Goal: Check status: Check status

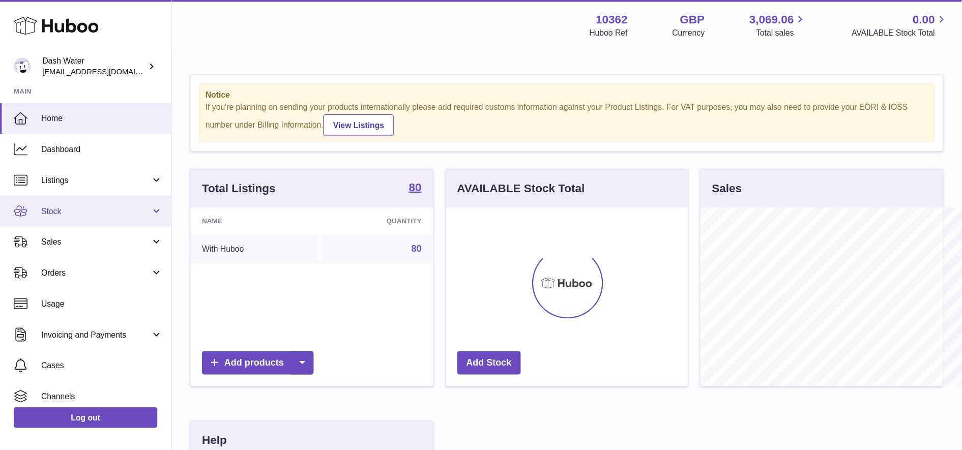
scroll to position [159, 251]
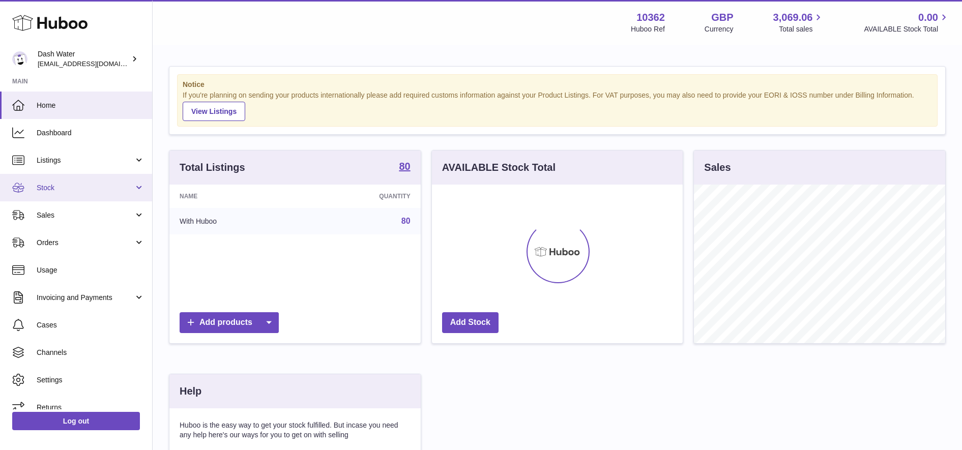
click at [72, 196] on link "Stock" at bounding box center [76, 187] width 152 height 27
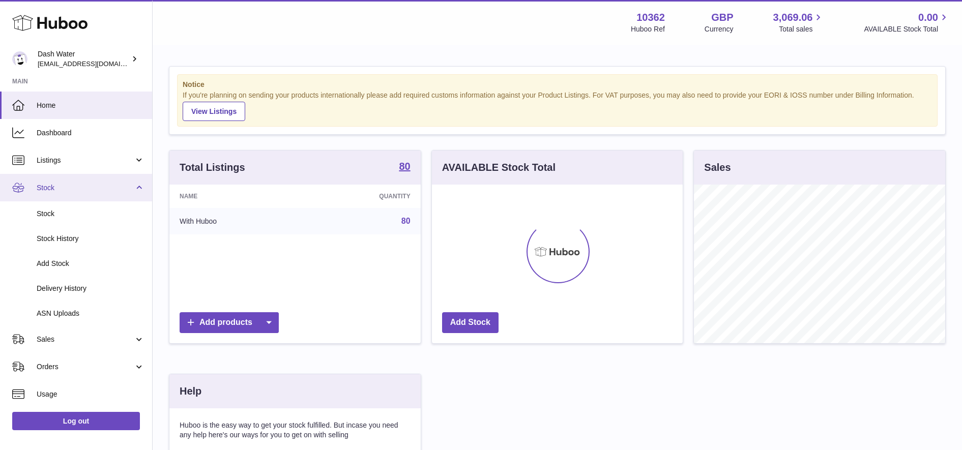
click at [82, 186] on span "Stock" at bounding box center [85, 188] width 97 height 10
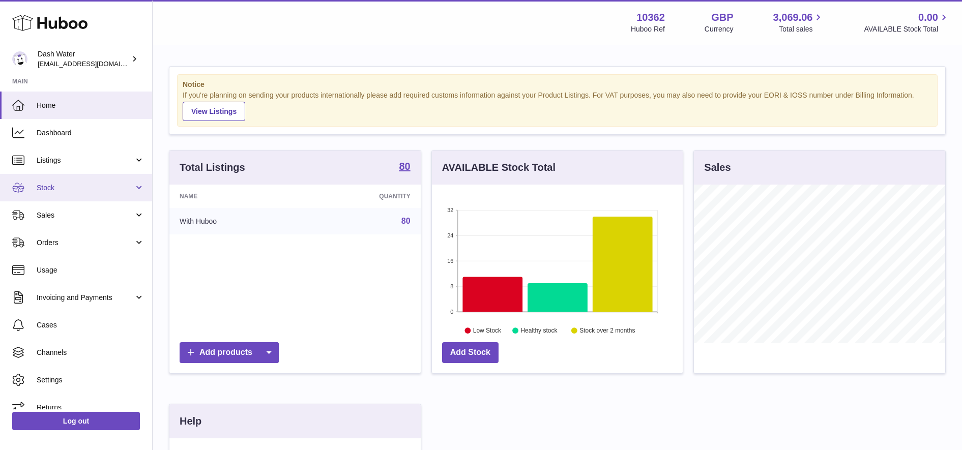
click at [82, 186] on span "Stock" at bounding box center [85, 188] width 97 height 10
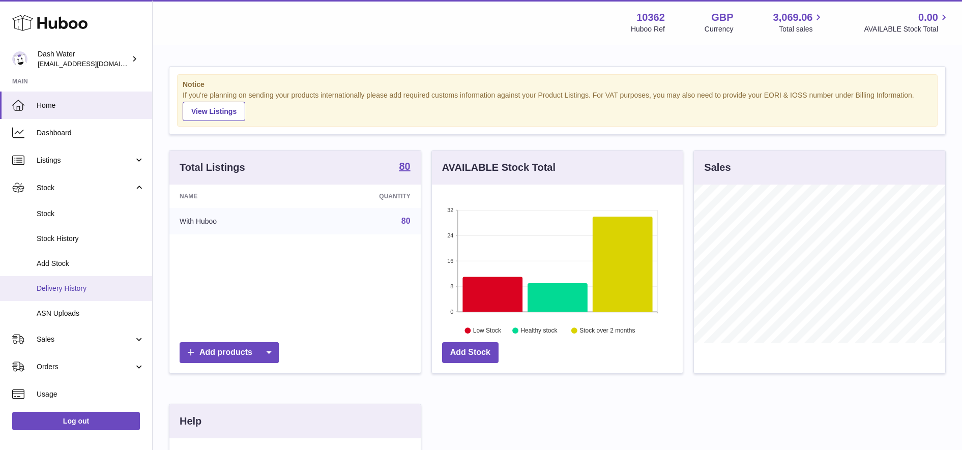
click at [95, 290] on span "Delivery History" at bounding box center [91, 289] width 108 height 10
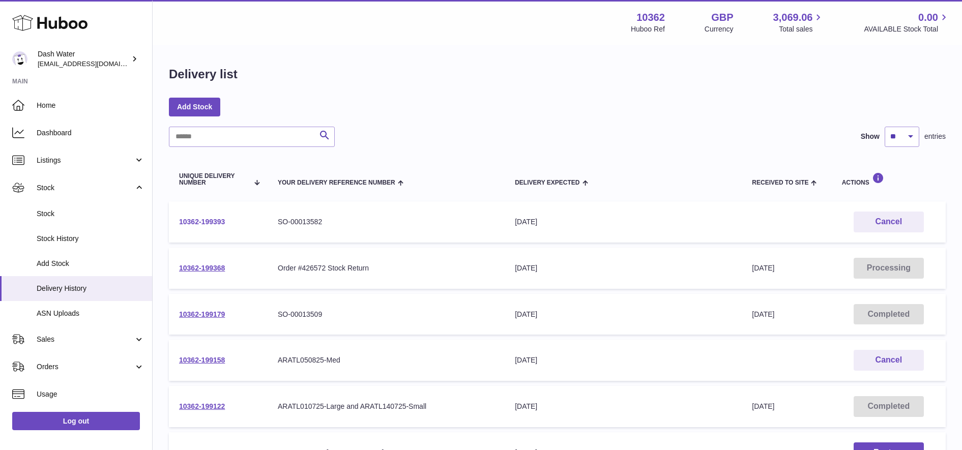
click at [188, 219] on link "10362-199393" at bounding box center [202, 222] width 46 height 8
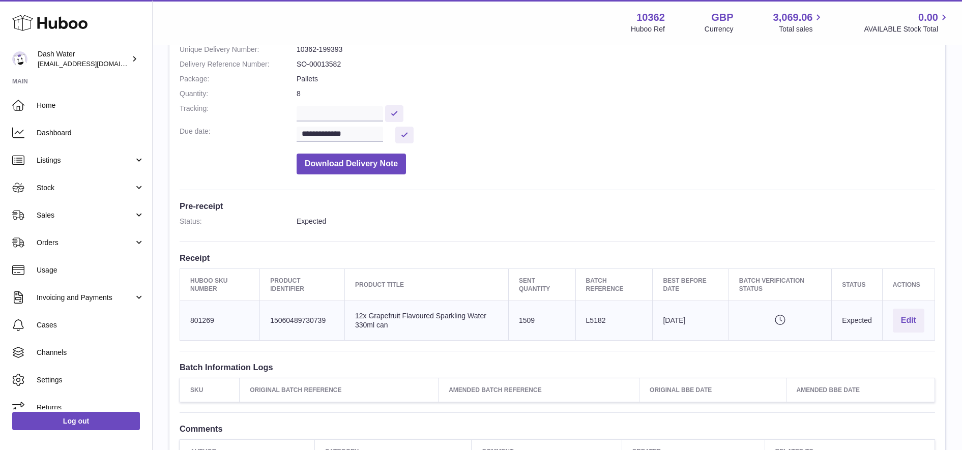
scroll to position [127, 0]
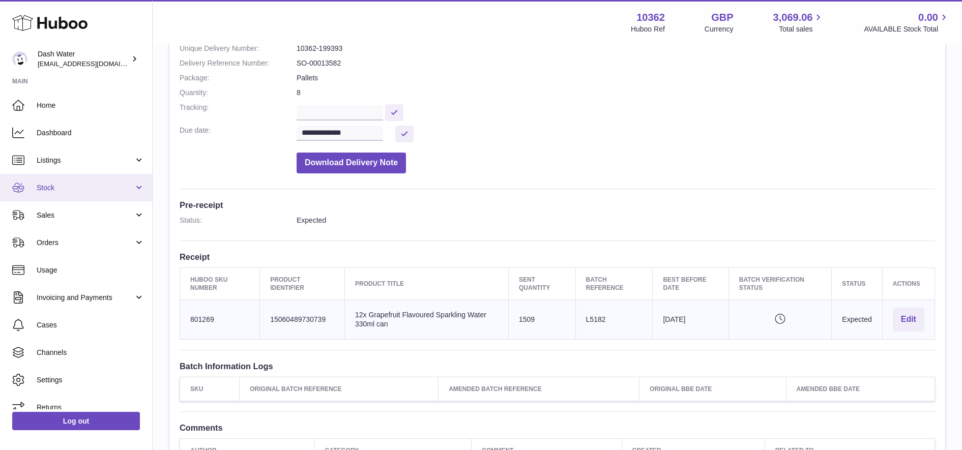
click at [98, 191] on span "Stock" at bounding box center [85, 188] width 97 height 10
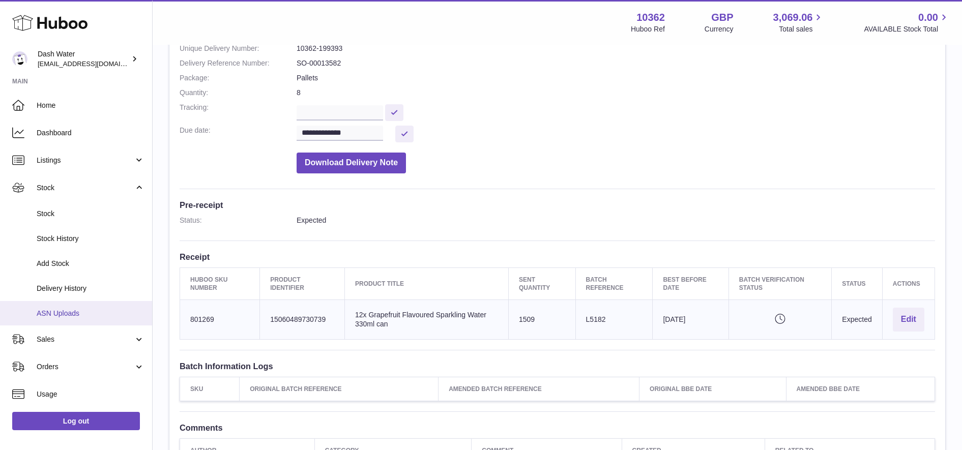
click at [93, 312] on span "ASN Uploads" at bounding box center [91, 314] width 108 height 10
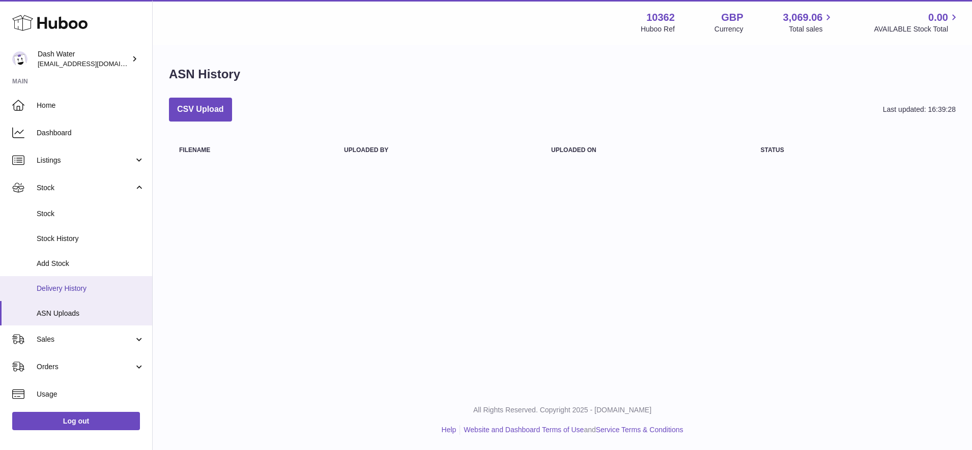
click at [98, 292] on span "Delivery History" at bounding box center [91, 289] width 108 height 10
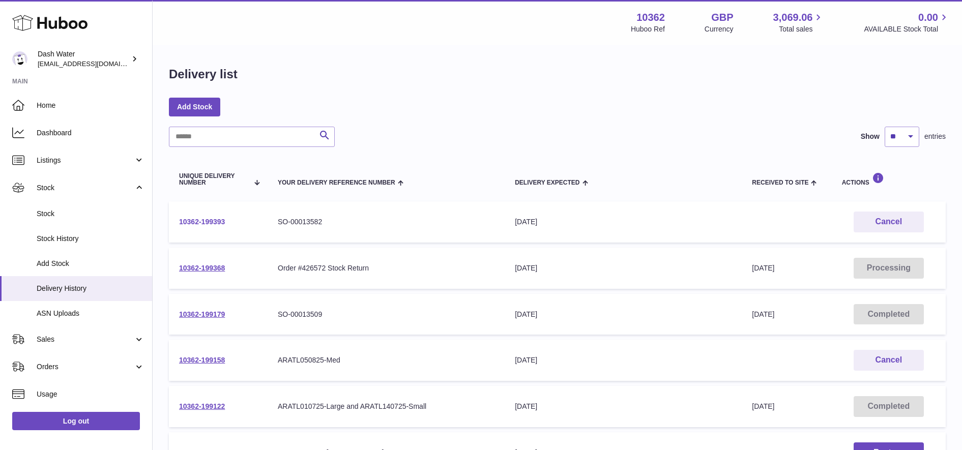
click at [206, 222] on link "10362-199393" at bounding box center [202, 222] width 46 height 8
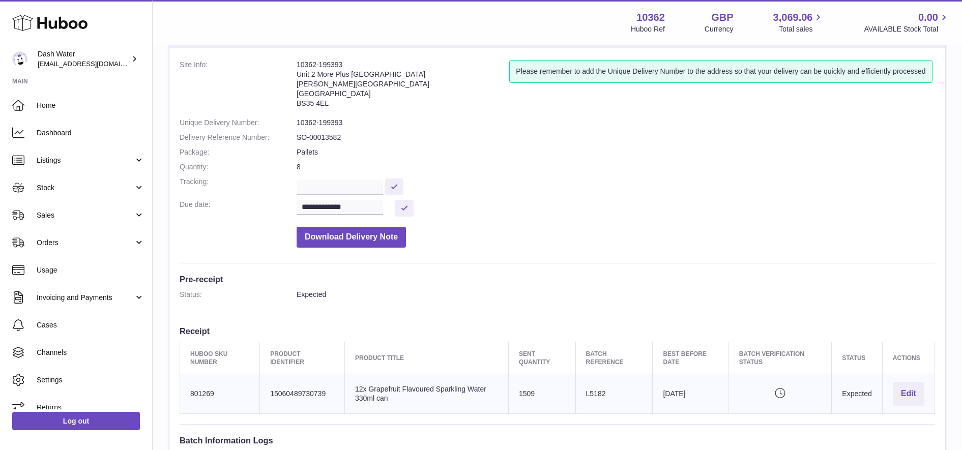
scroll to position [191, 0]
